Goal: Check status: Check status

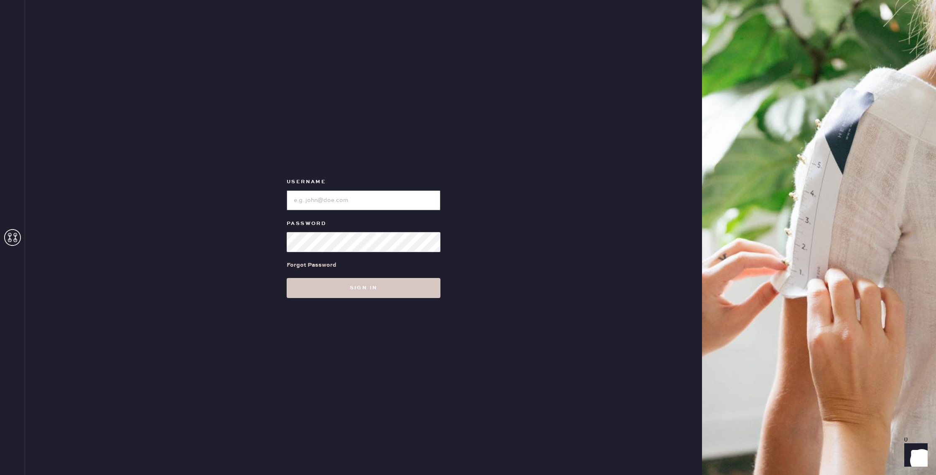
type input "reformationhenderson"
click at [376, 299] on div "Username Password Forgot Password Sign in" at bounding box center [363, 237] width 677 height 475
drag, startPoint x: 380, startPoint y: 294, endPoint x: 413, endPoint y: 285, distance: 34.4
click at [380, 294] on button "Sign in" at bounding box center [364, 288] width 154 height 20
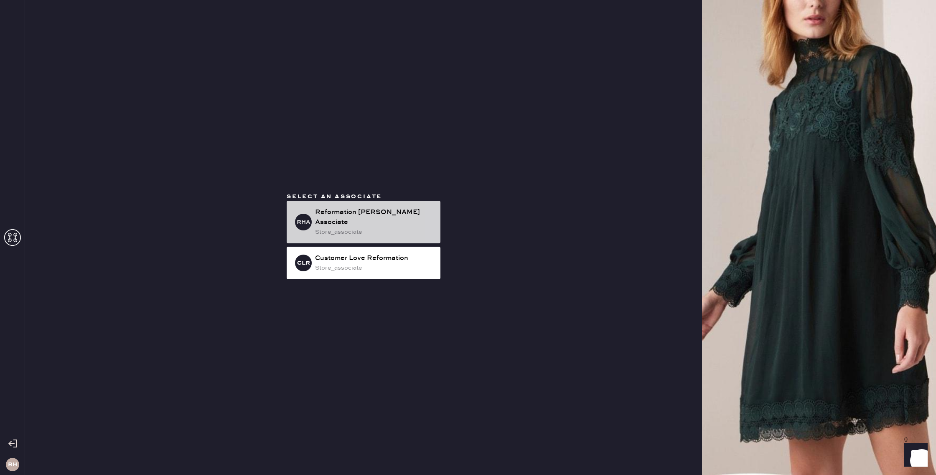
click at [379, 228] on div "store_associate" at bounding box center [374, 232] width 119 height 9
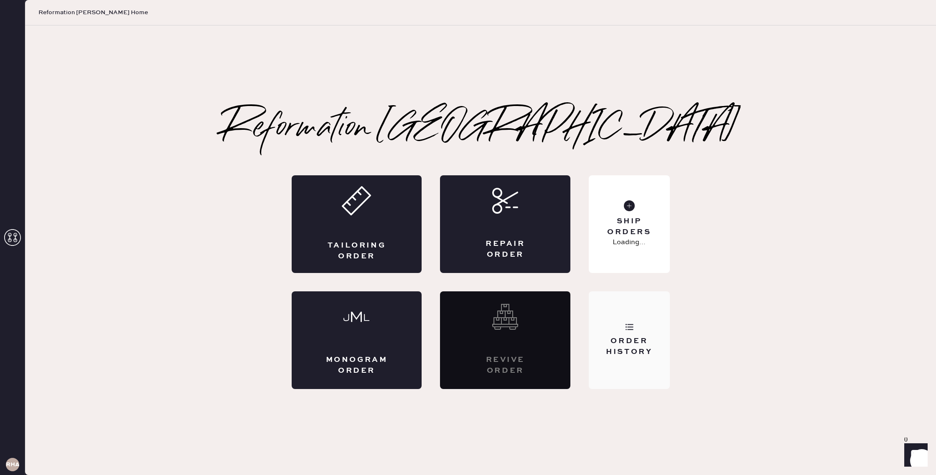
click at [642, 338] on div "Order History" at bounding box center [628, 346] width 67 height 21
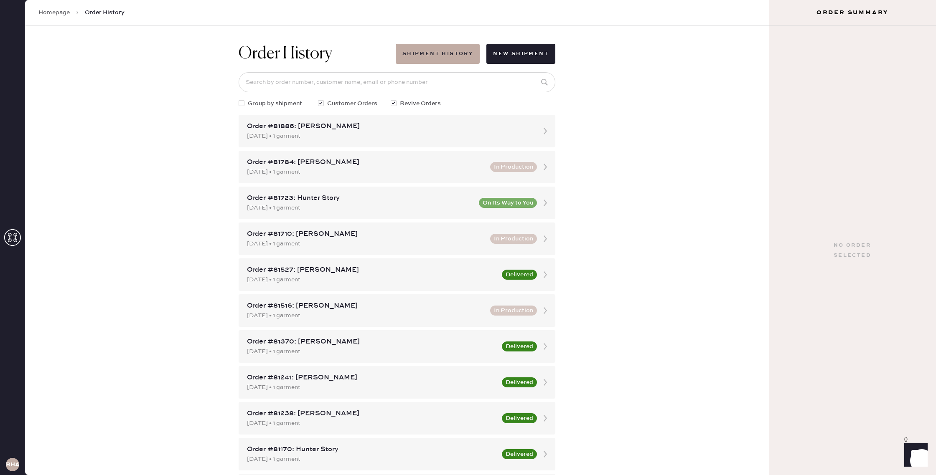
scroll to position [33, 0]
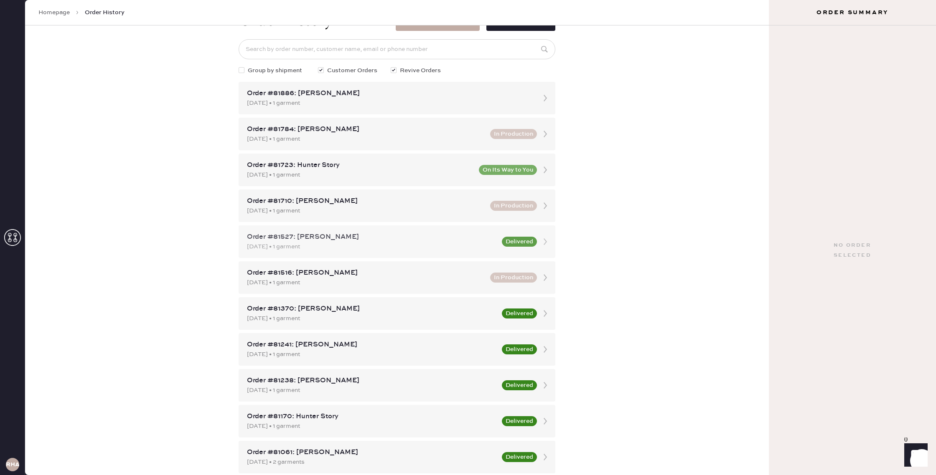
click at [455, 242] on div "Order #81527: [PERSON_NAME]" at bounding box center [372, 237] width 250 height 10
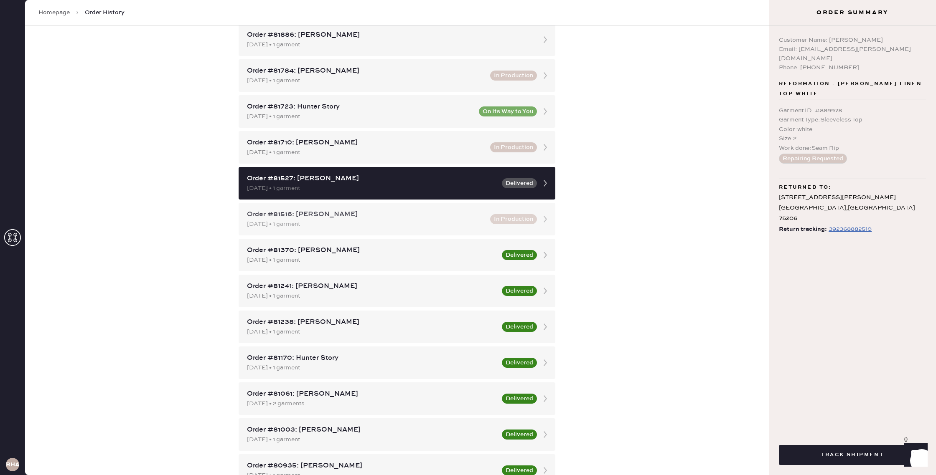
scroll to position [92, 0]
